Goal: Task Accomplishment & Management: Manage account settings

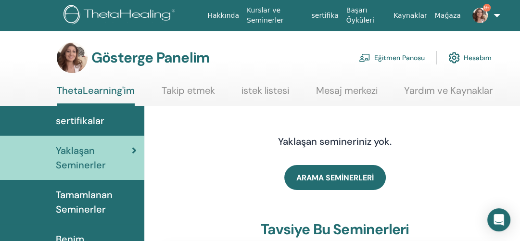
click at [406, 56] on font "Eğitmen Panosu" at bounding box center [399, 58] width 51 height 9
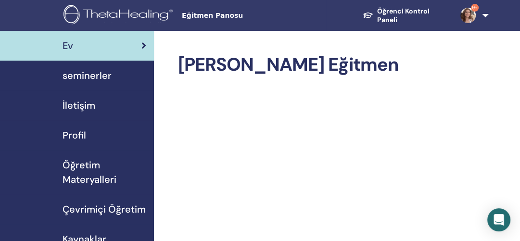
click at [81, 75] on span "seminerler" at bounding box center [87, 75] width 49 height 14
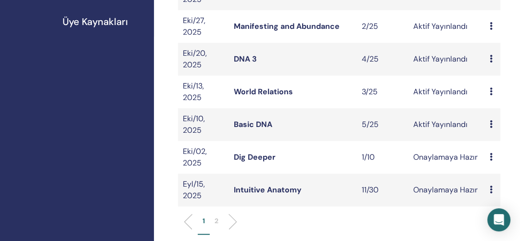
scroll to position [308, 0]
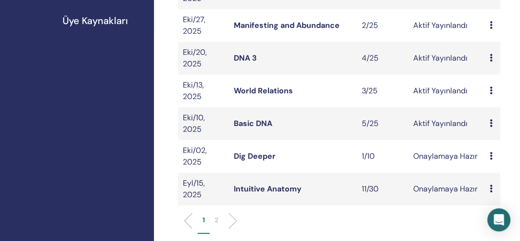
click at [266, 89] on link "World Relations" at bounding box center [263, 91] width 59 height 10
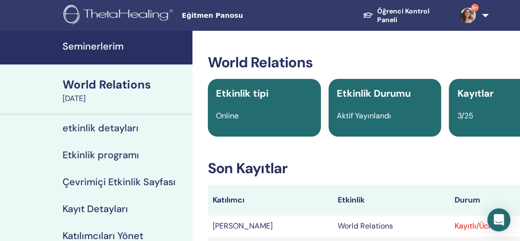
click at [484, 12] on link "9+" at bounding box center [471, 15] width 37 height 31
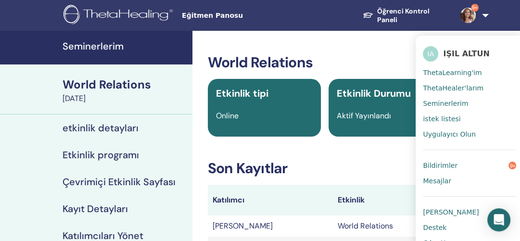
click at [439, 164] on span "Bildirimler" at bounding box center [440, 165] width 35 height 9
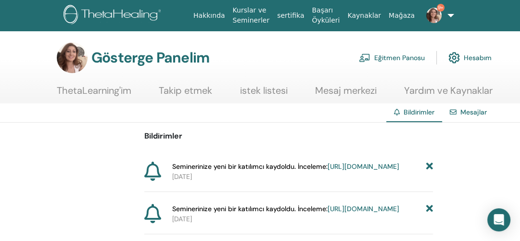
click at [431, 165] on icon at bounding box center [429, 167] width 7 height 10
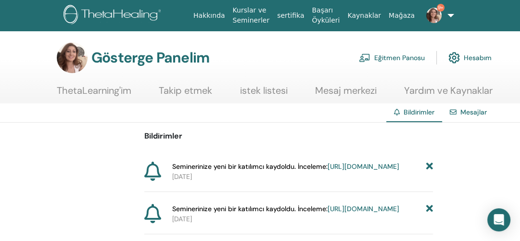
click at [431, 165] on icon at bounding box center [429, 167] width 7 height 10
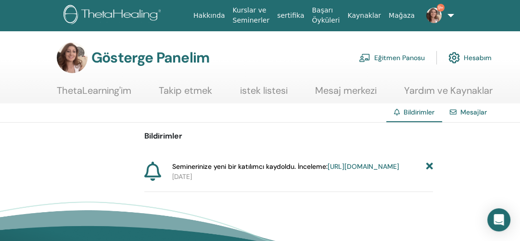
click at [431, 165] on icon at bounding box center [429, 167] width 7 height 10
